Goal: Task Accomplishment & Management: Use online tool/utility

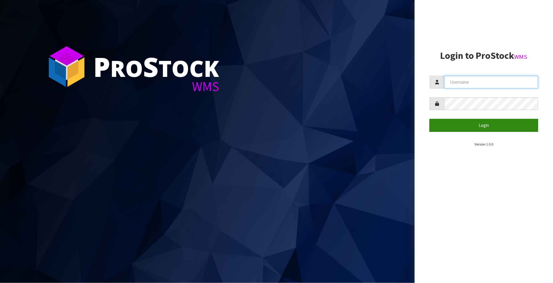
type input "FLOWAPAC"
click at [490, 127] on button "Login" at bounding box center [483, 125] width 109 height 13
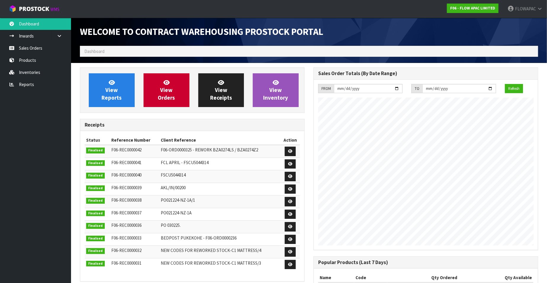
scroll to position [241, 234]
click at [31, 48] on link "Sales Orders" at bounding box center [35, 48] width 71 height 12
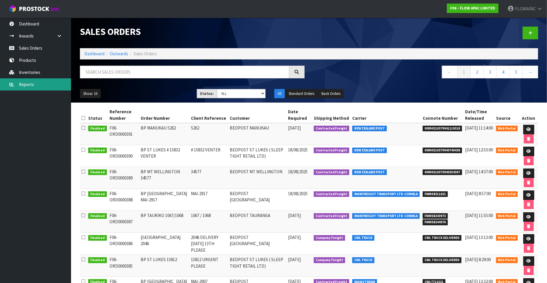
click at [36, 86] on link "Reports" at bounding box center [35, 84] width 71 height 12
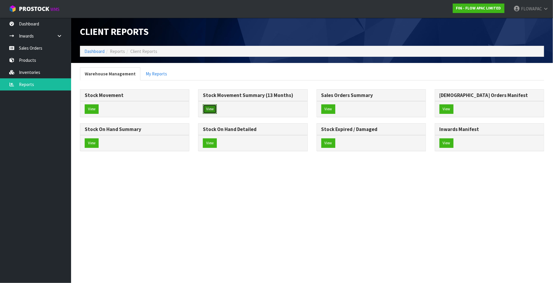
click at [206, 111] on button "View" at bounding box center [210, 109] width 14 height 9
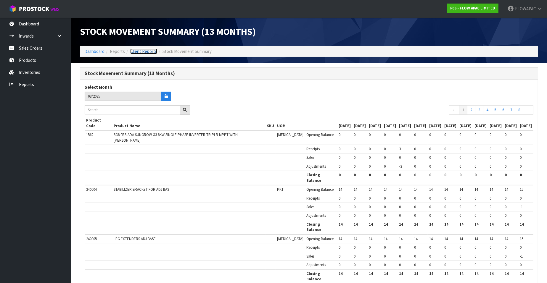
click at [139, 50] on link "Client Reports" at bounding box center [143, 52] width 27 height 6
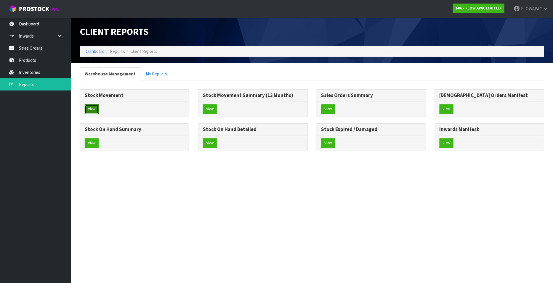
click at [87, 112] on button "View" at bounding box center [92, 109] width 14 height 9
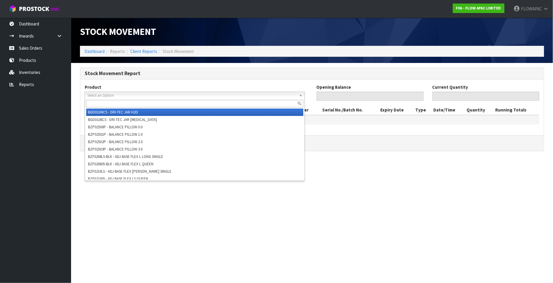
click at [126, 96] on span "Select an Option" at bounding box center [191, 95] width 209 height 7
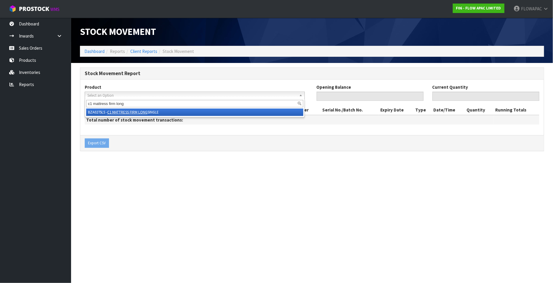
type input "c1 mattress firm long"
click at [162, 112] on li "BZA0275LS - C1 MATTRESS FIRM LONG SINGLE" at bounding box center [194, 112] width 217 height 7
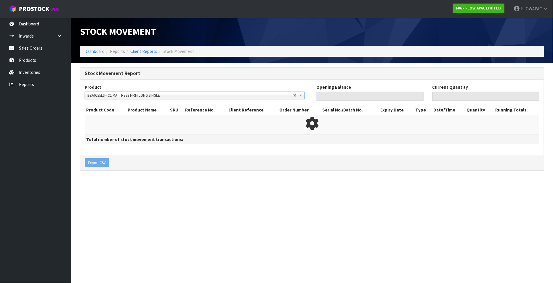
type input "0"
type input "3"
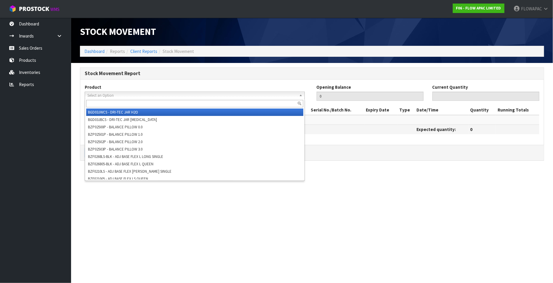
click at [270, 96] on span "Select an Option" at bounding box center [190, 95] width 206 height 7
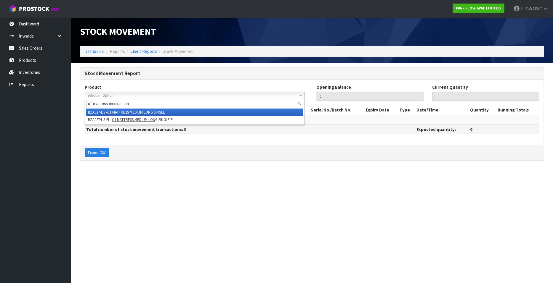
type input "c1 mattress medium lon"
click at [160, 111] on li "BZA0274LS - C1 MATTRESS MEDIUM LON G SINGLE" at bounding box center [194, 112] width 217 height 7
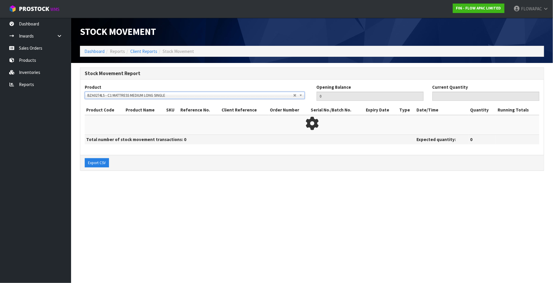
type input "3"
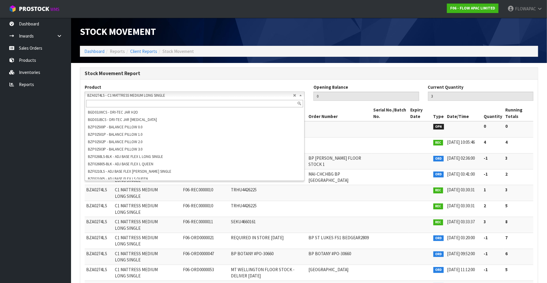
scroll to position [136, 0]
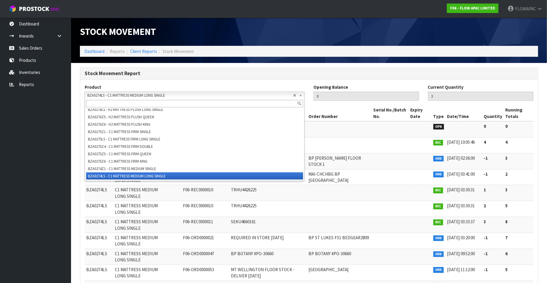
click at [209, 92] on span "BZA0274LS - C1 MATTRESS MEDIUM LONG SINGLE" at bounding box center [190, 95] width 206 height 7
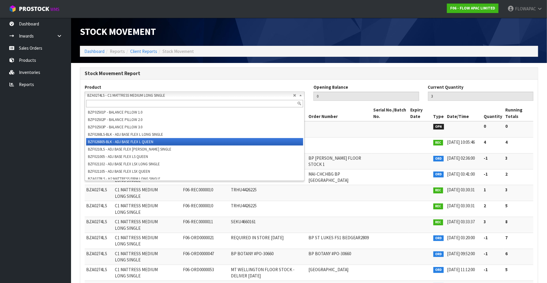
scroll to position [0, 0]
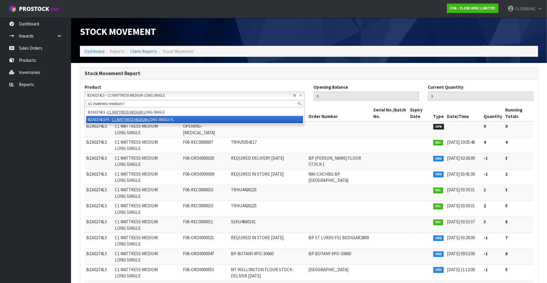
type input "c1 mattress medium l"
click at [165, 120] on li "BZA0274LS-FL - C1 MATTRESS MEDIUM L ONG SINGLE FL" at bounding box center [194, 119] width 217 height 7
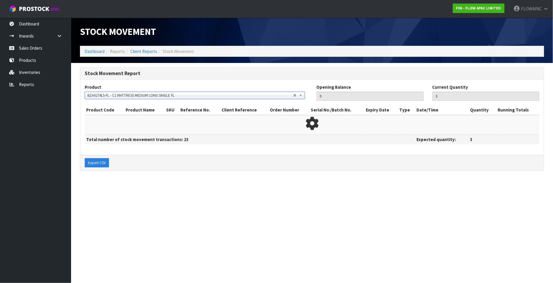
type input "2"
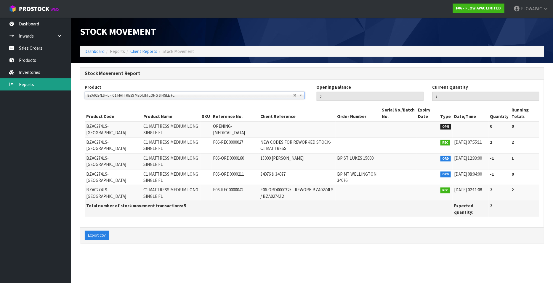
click at [30, 86] on link "Reports" at bounding box center [35, 84] width 71 height 12
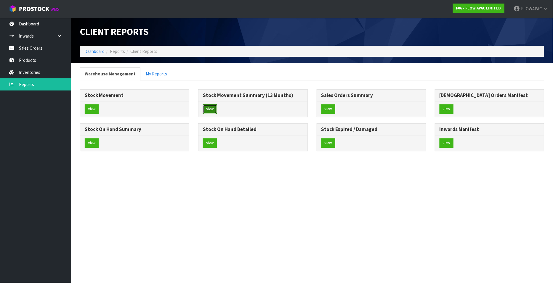
click at [214, 109] on button "View" at bounding box center [210, 109] width 14 height 9
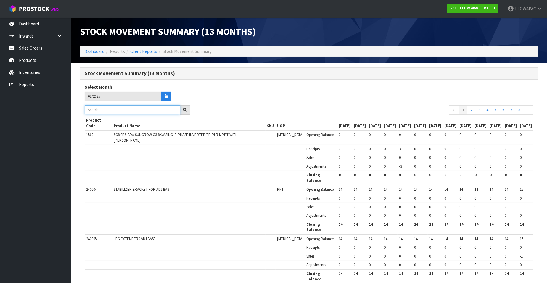
click at [114, 112] on input "text" at bounding box center [133, 109] width 96 height 9
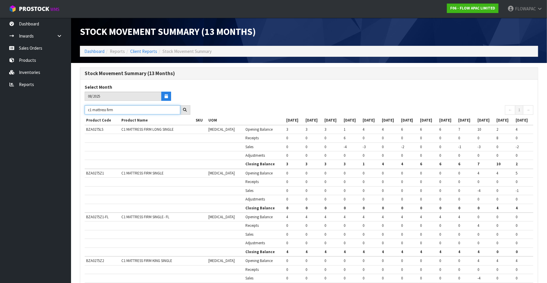
drag, startPoint x: 118, startPoint y: 110, endPoint x: 72, endPoint y: 109, distance: 45.9
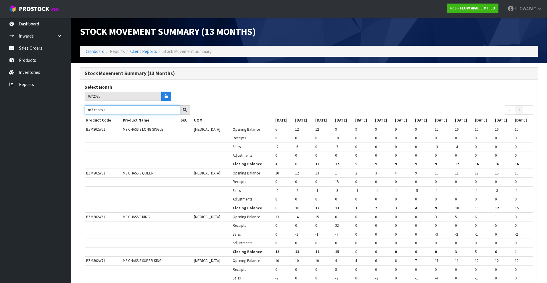
type input "m3 chassis"
click at [503, 75] on h3 "Stock Movement Summary (13 Months)" at bounding box center [309, 74] width 449 height 6
